Goal: Find specific page/section: Find specific page/section

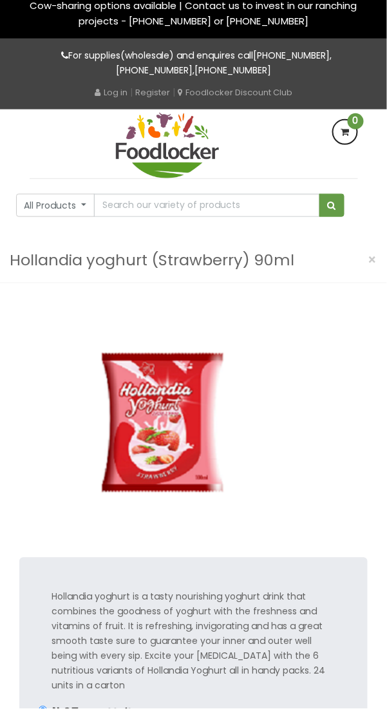
scroll to position [26, 0]
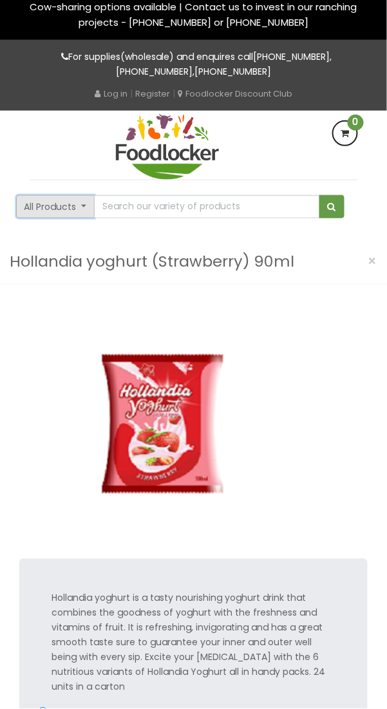
click at [70, 207] on button "All Products" at bounding box center [55, 206] width 79 height 23
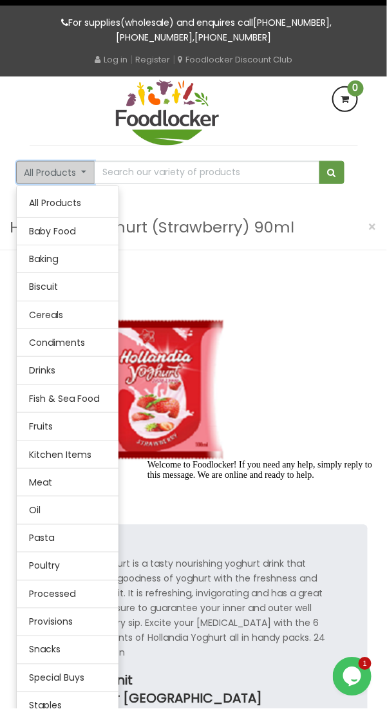
scroll to position [61, 0]
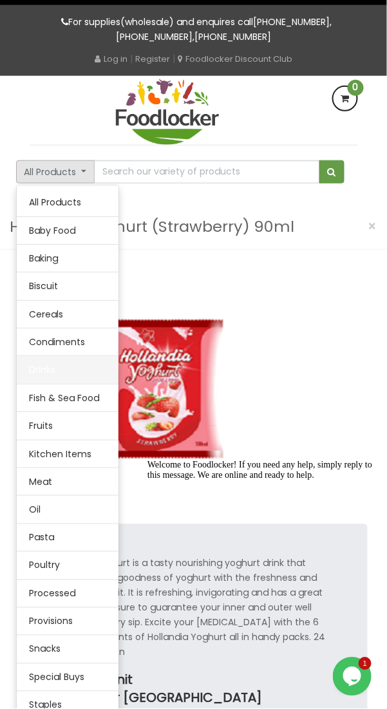
click at [44, 373] on link "Drinks" at bounding box center [68, 369] width 102 height 27
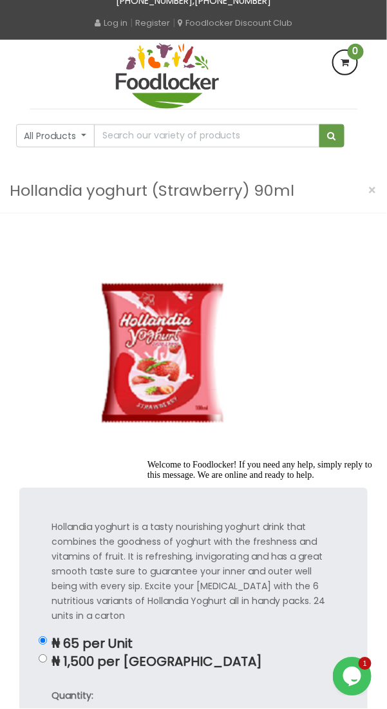
scroll to position [122, 0]
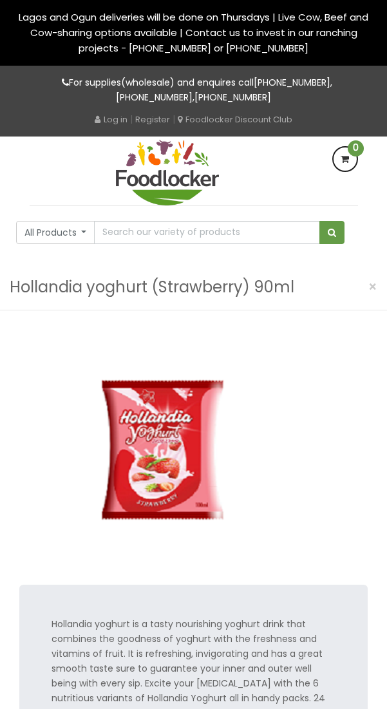
scroll to position [122, 0]
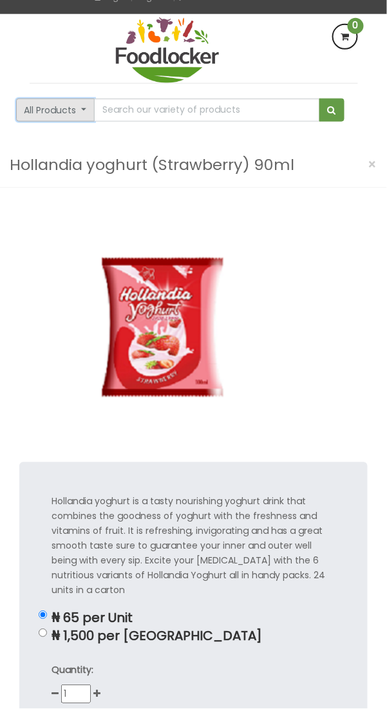
click at [61, 109] on button "All Products" at bounding box center [55, 110] width 79 height 23
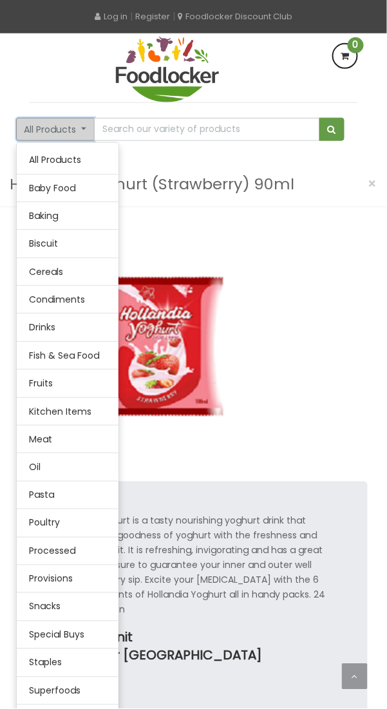
scroll to position [0, 0]
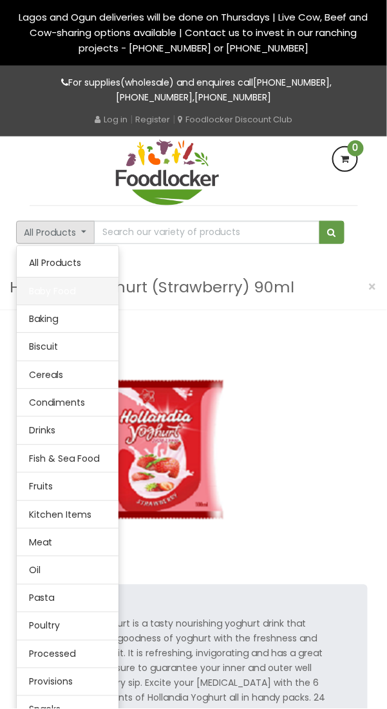
click at [50, 292] on link "Baby Food" at bounding box center [68, 291] width 102 height 27
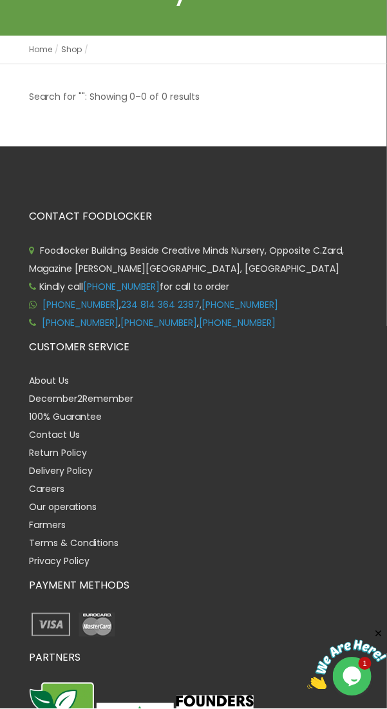
scroll to position [352, 0]
